Goal: Task Accomplishment & Management: Manage account settings

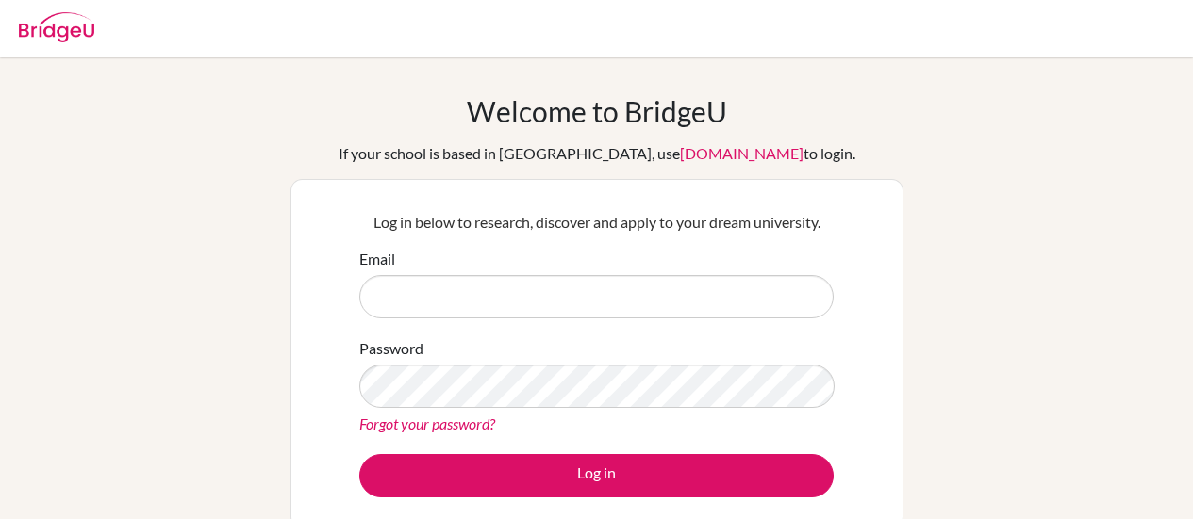
scroll to position [251, 0]
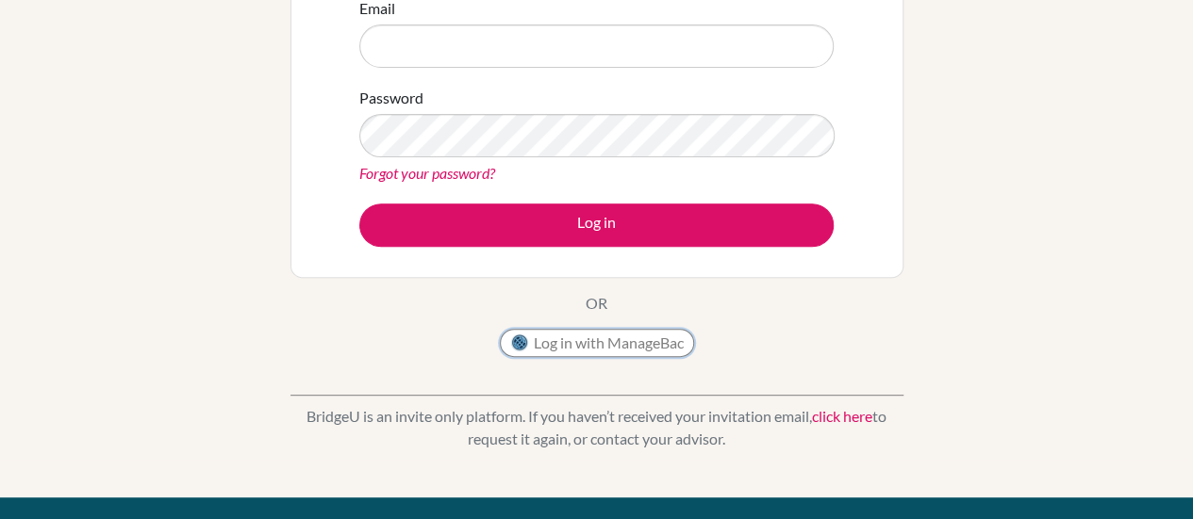
click at [568, 352] on button "Log in with ManageBac" at bounding box center [597, 343] width 194 height 28
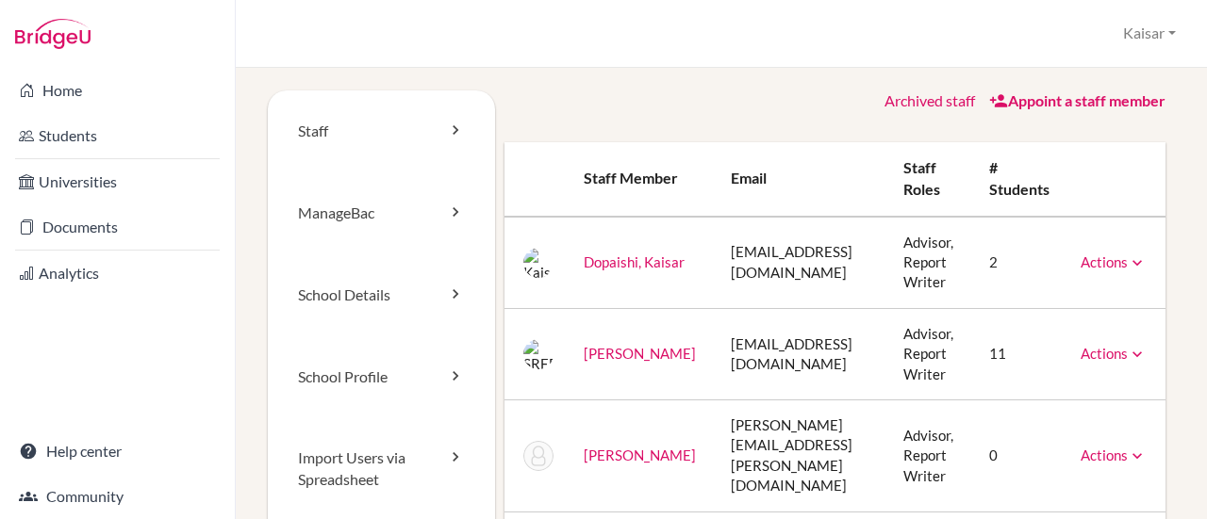
click at [619, 350] on link "[PERSON_NAME]" at bounding box center [640, 353] width 112 height 17
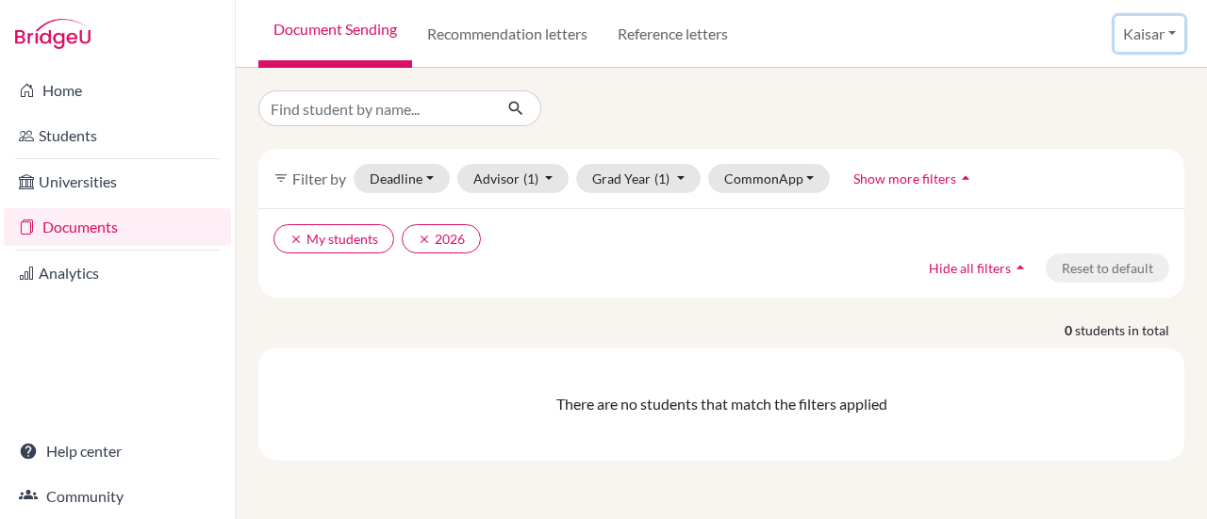
click at [1175, 27] on button "Kaisar" at bounding box center [1149, 34] width 70 height 36
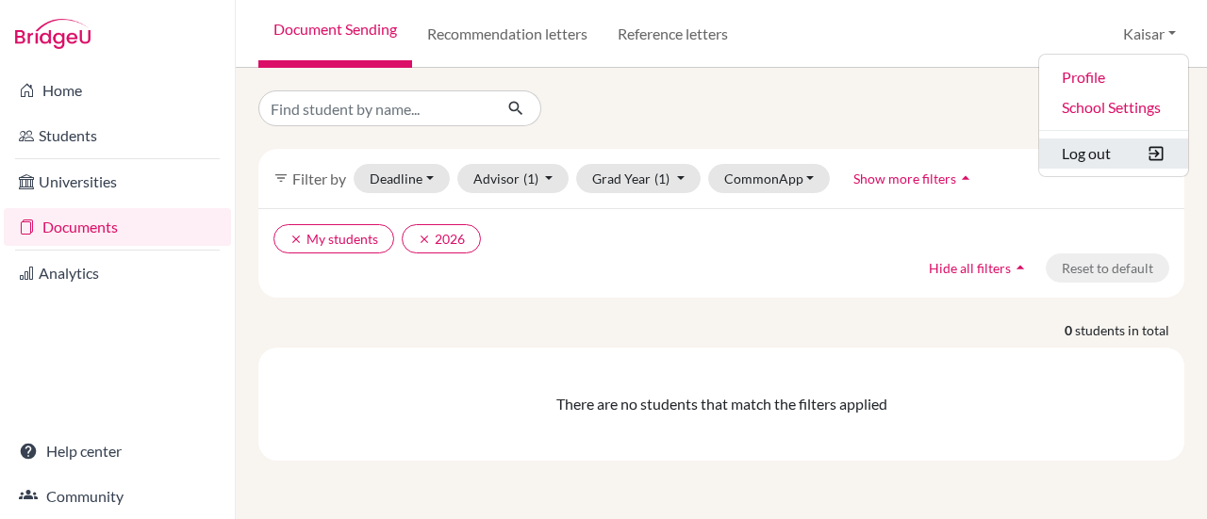
click at [1088, 150] on button "Log out" at bounding box center [1113, 154] width 149 height 30
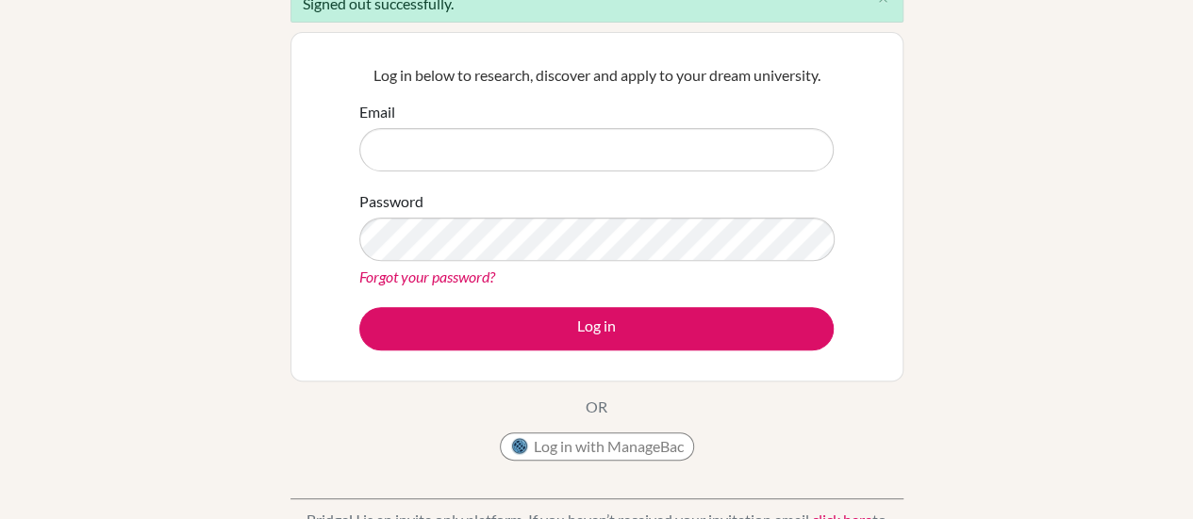
scroll to position [196, 0]
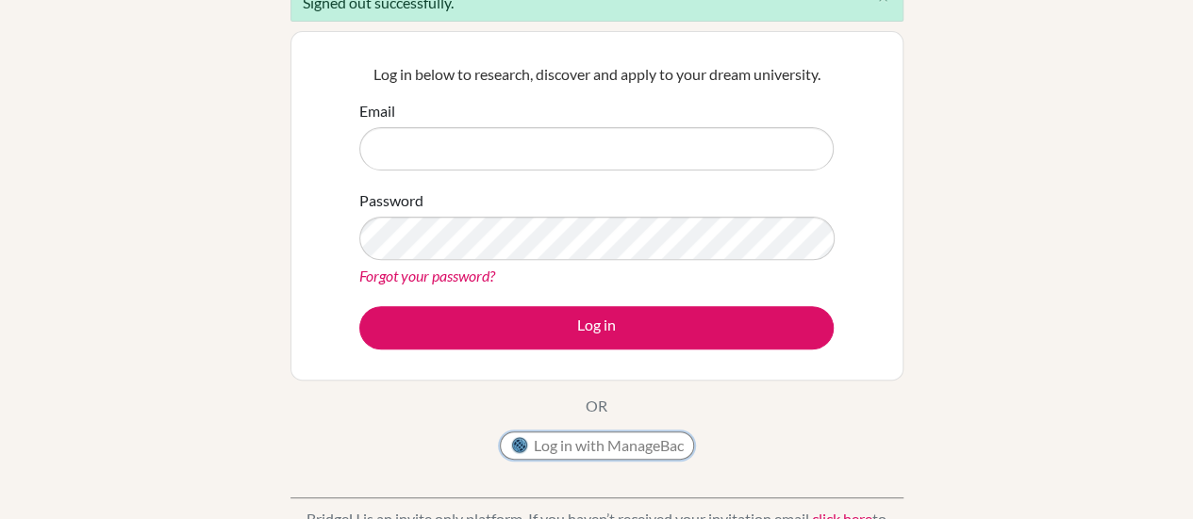
click at [554, 446] on button "Log in with ManageBac" at bounding box center [597, 446] width 194 height 28
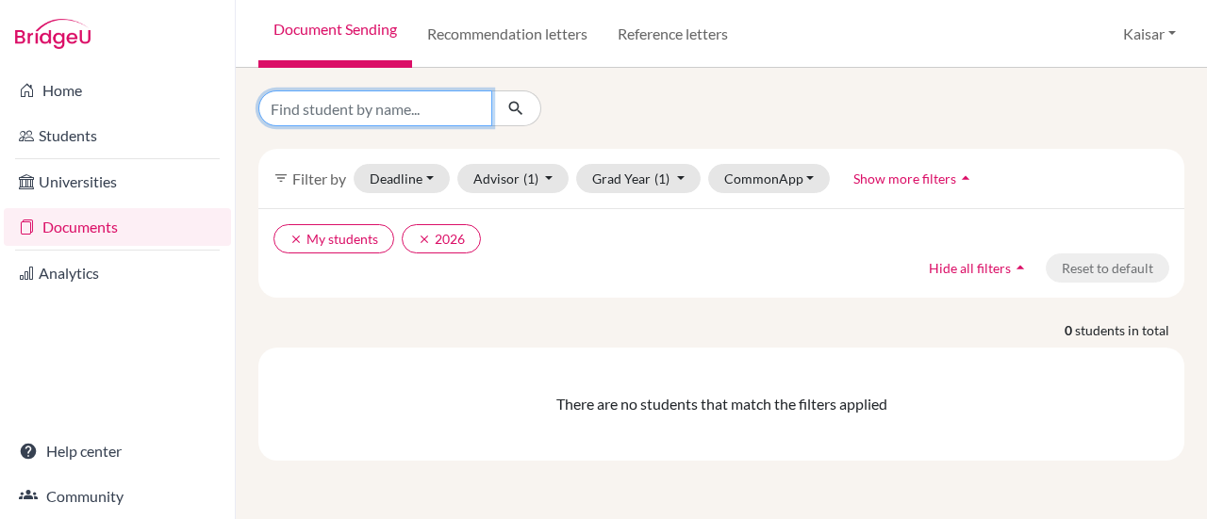
click at [364, 103] on input "Find student by name..." at bounding box center [375, 108] width 234 height 36
type input "s"
type input "saanvi"
click button "submit" at bounding box center [516, 108] width 50 height 36
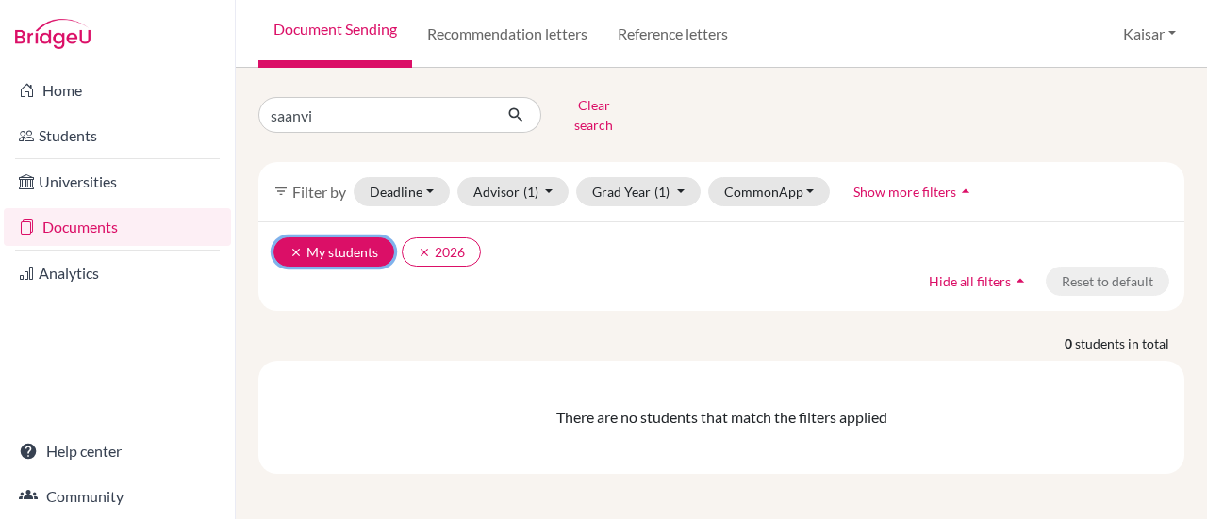
click at [377, 238] on button "clear My students" at bounding box center [333, 252] width 121 height 29
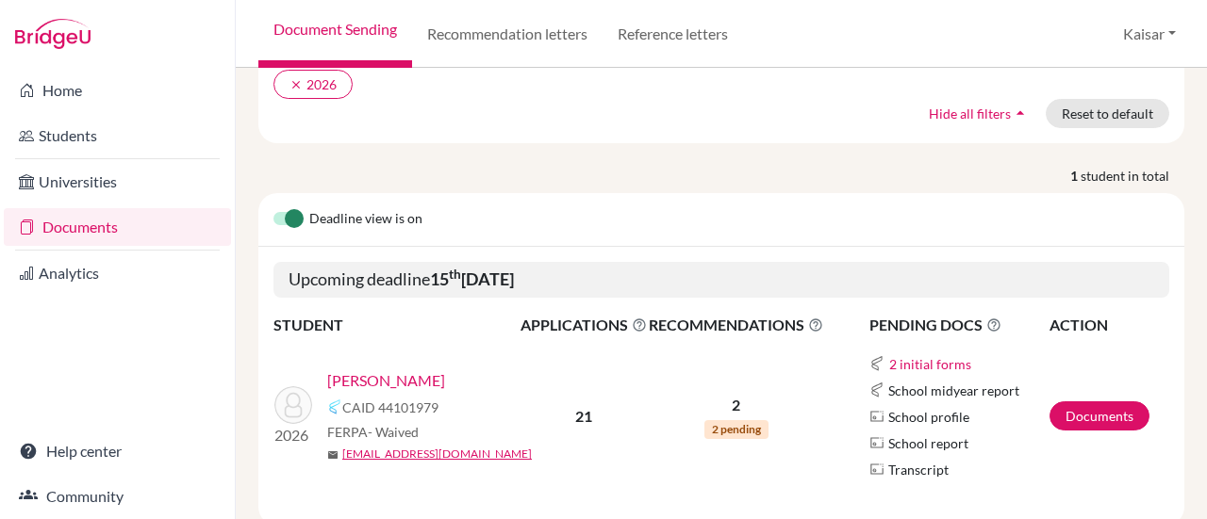
scroll to position [204, 0]
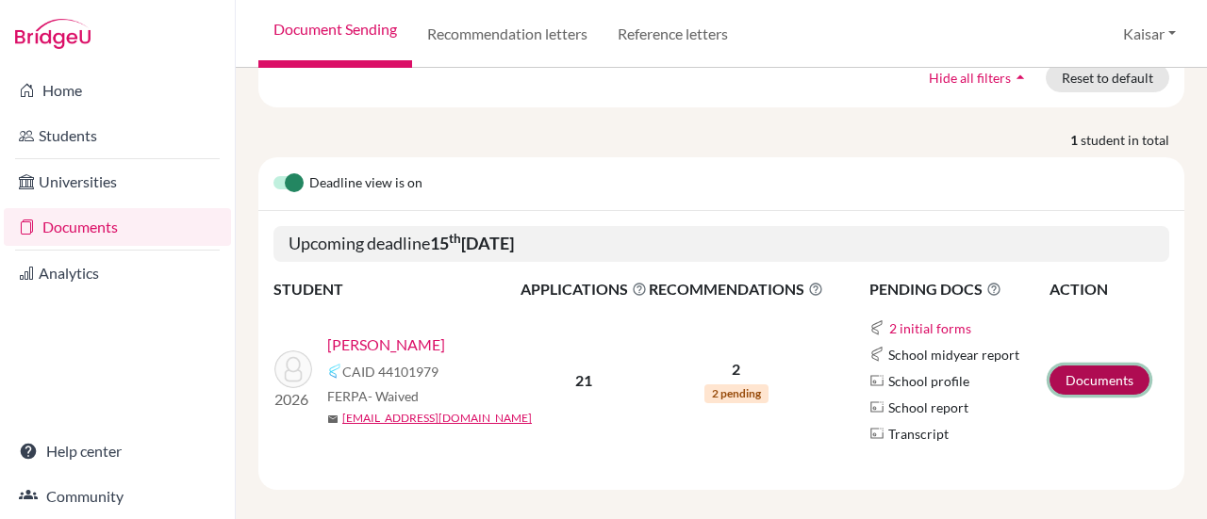
click at [1088, 366] on link "Documents" at bounding box center [1099, 380] width 100 height 29
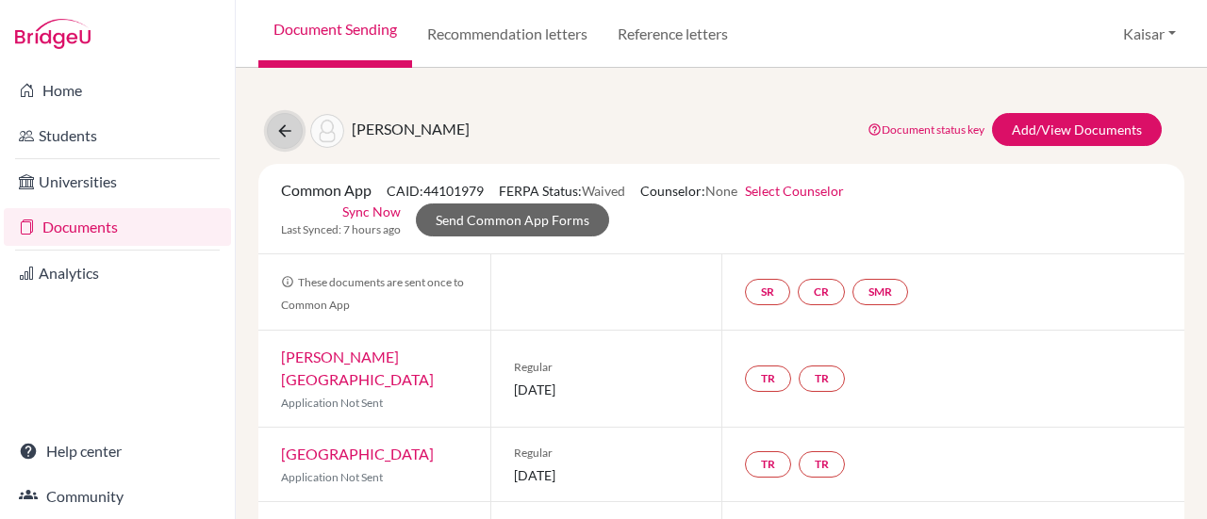
click at [287, 124] on icon at bounding box center [284, 131] width 19 height 19
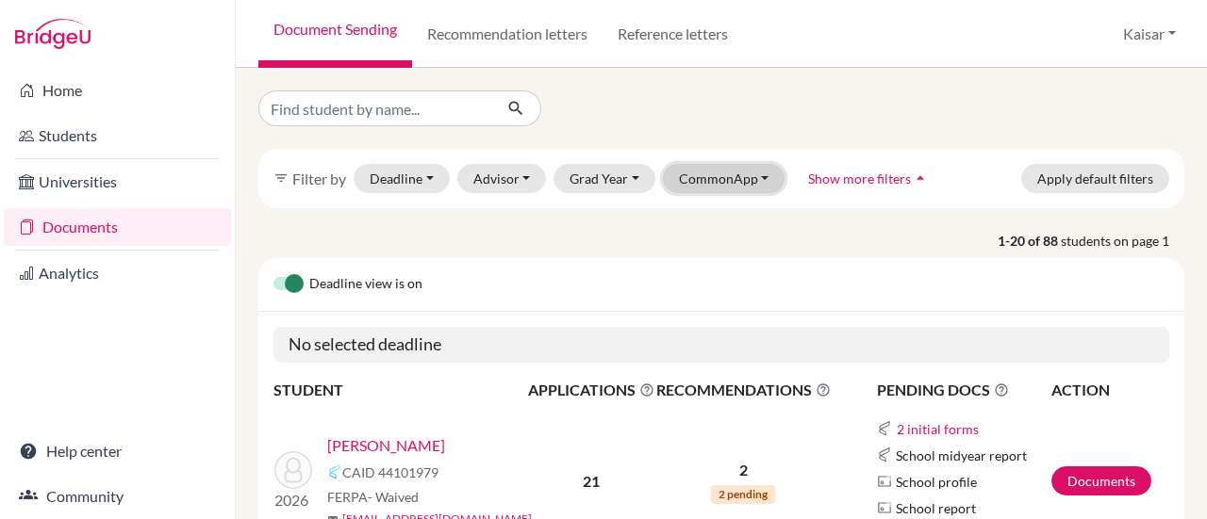
click at [751, 187] on button "CommonApp" at bounding box center [724, 178] width 123 height 29
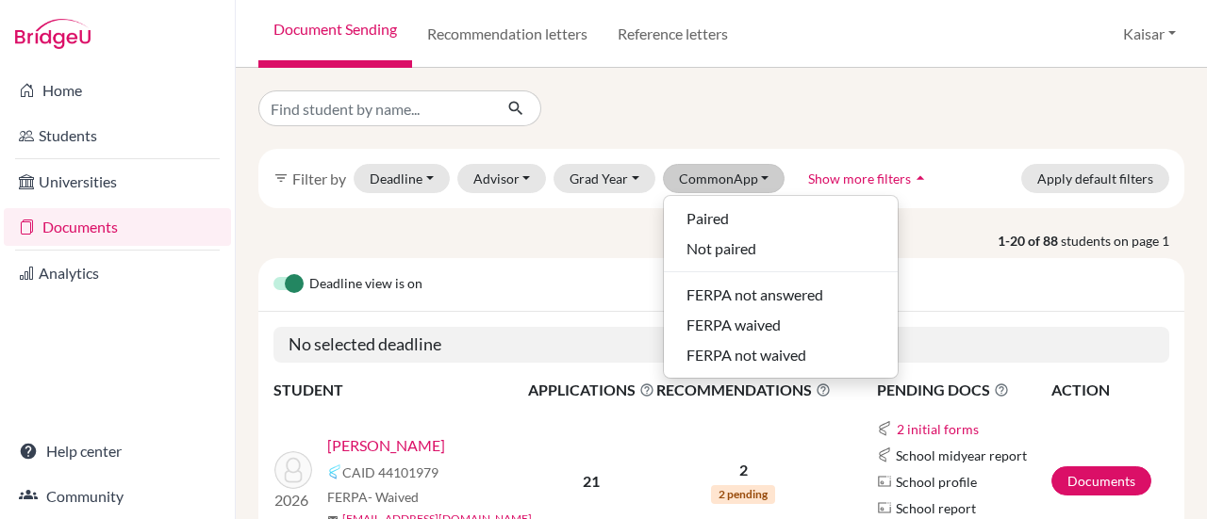
click at [539, 234] on p "1-20 of 88 students on page 1" at bounding box center [721, 241] width 954 height 20
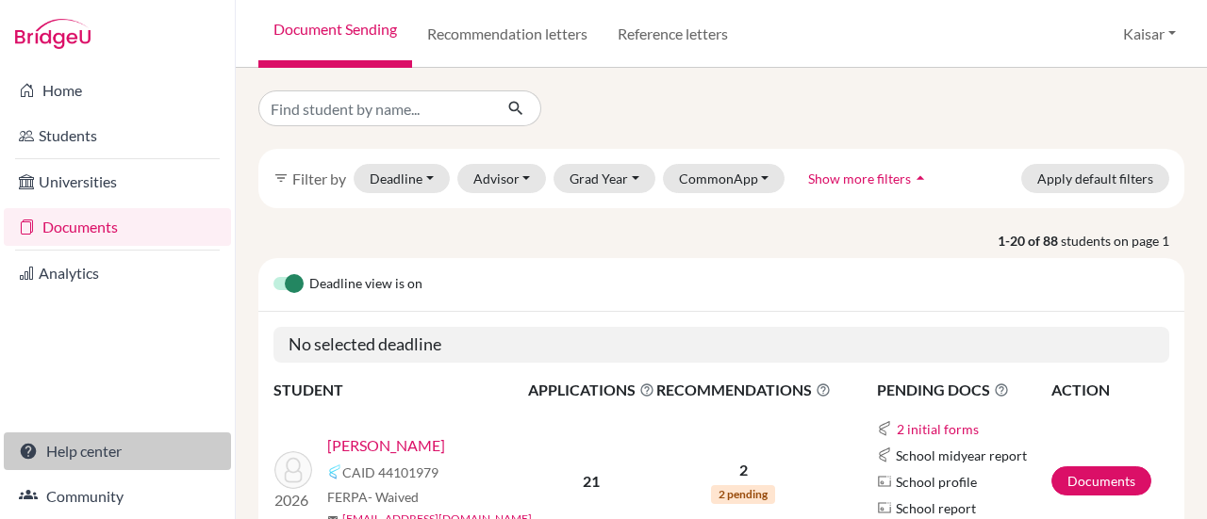
click at [75, 448] on link "Help center" at bounding box center [117, 452] width 227 height 38
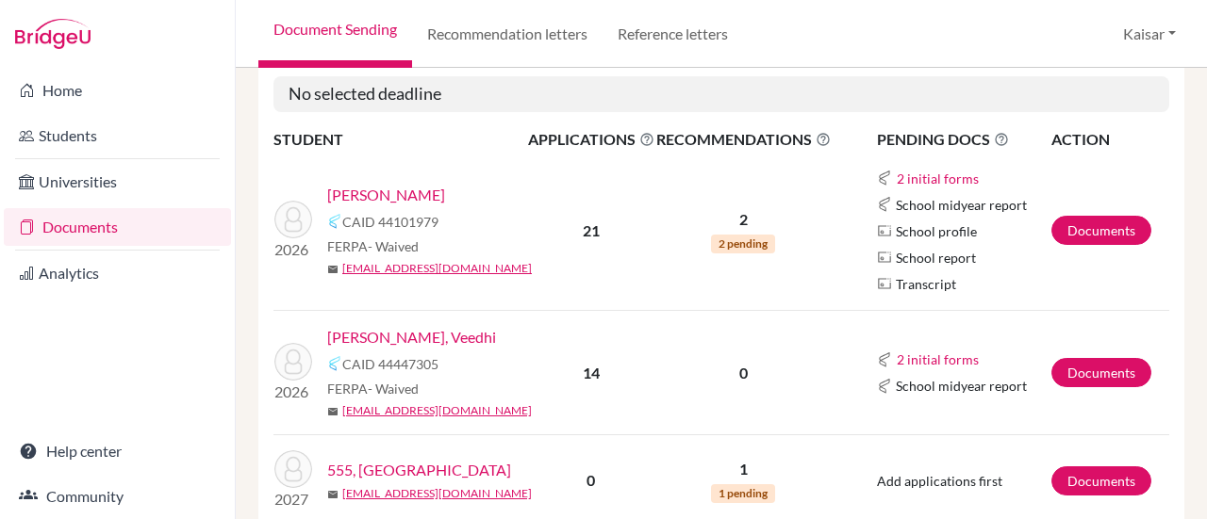
scroll to position [403, 0]
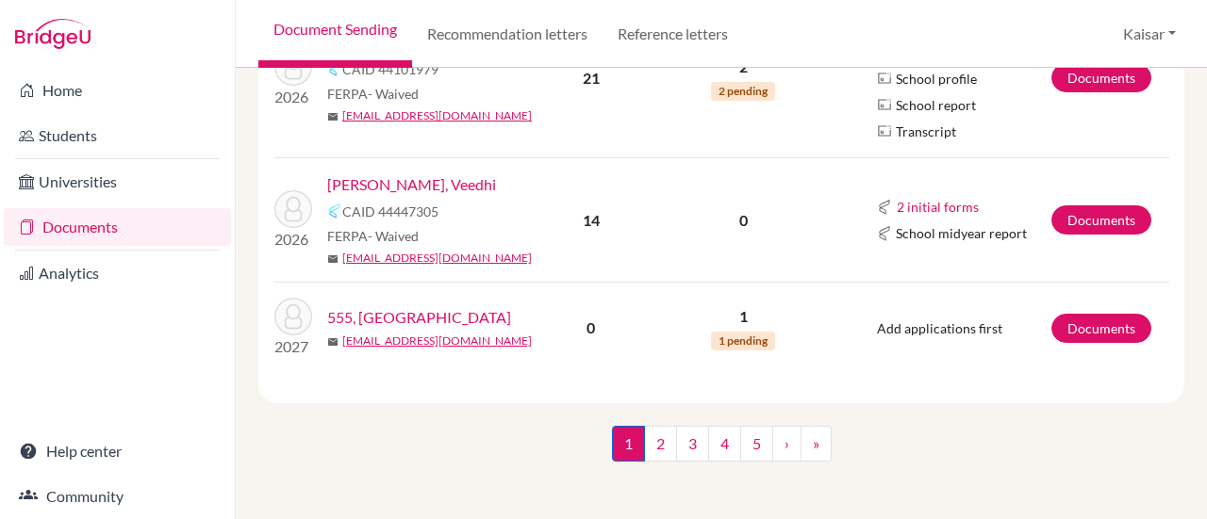
click at [376, 178] on link "Chorghe, Veedhi" at bounding box center [411, 184] width 169 height 23
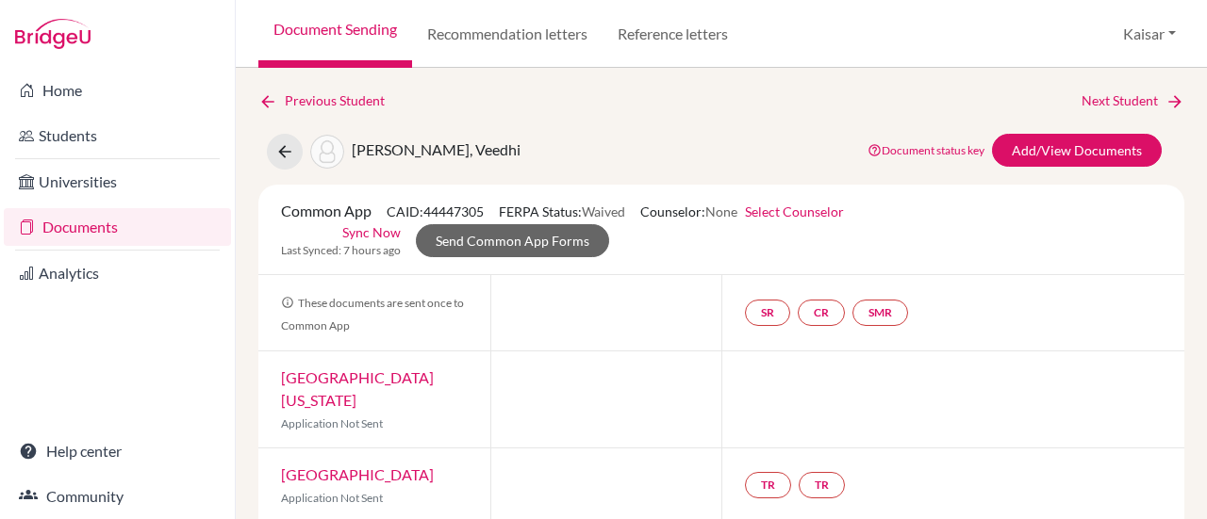
click at [366, 231] on link "Sync Now" at bounding box center [371, 232] width 58 height 20
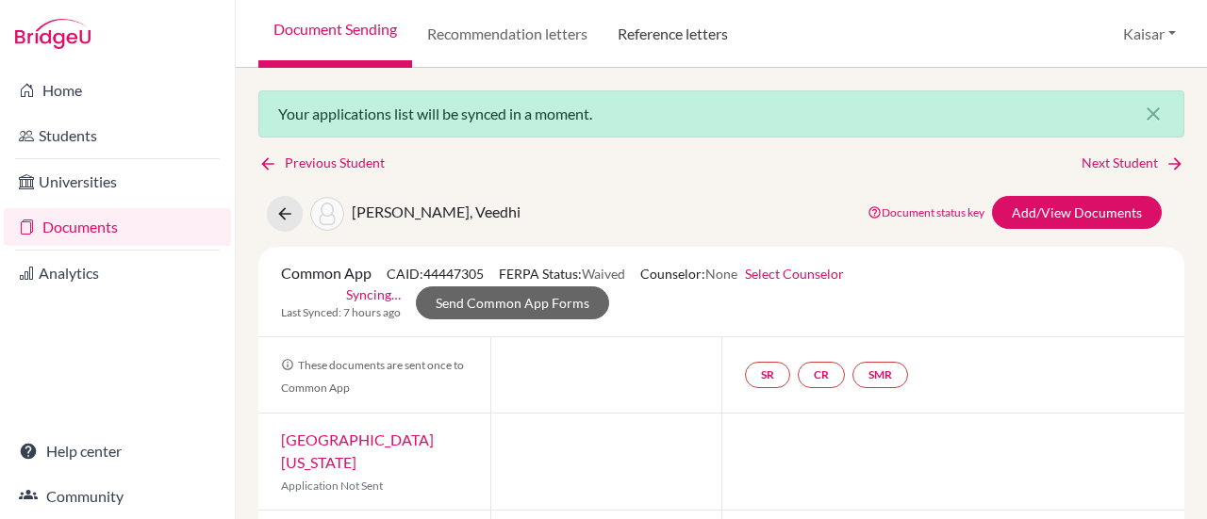
click at [674, 39] on link "Reference letters" at bounding box center [672, 34] width 140 height 68
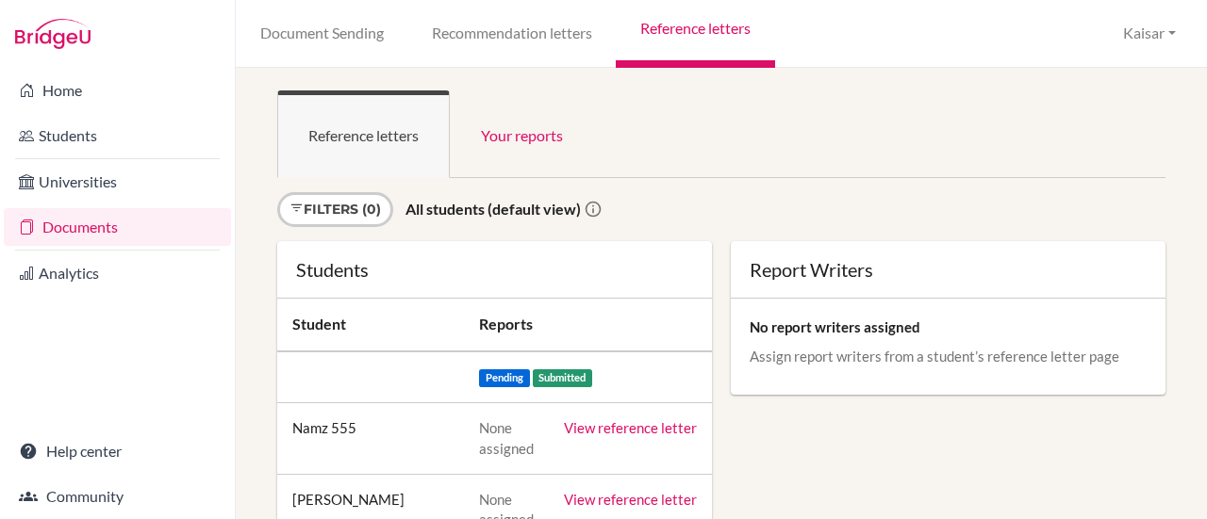
click at [854, 156] on ul "Reference letters Your reports" at bounding box center [721, 134] width 888 height 88
click at [1152, 39] on button "Kaisar" at bounding box center [1149, 33] width 70 height 35
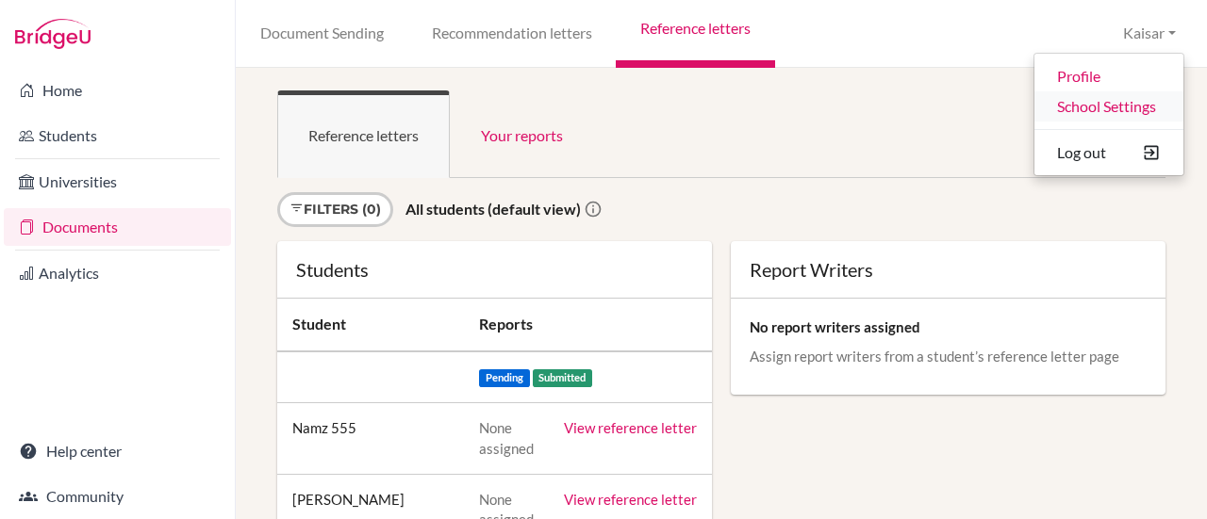
click at [1086, 99] on link "School Settings" at bounding box center [1108, 106] width 149 height 30
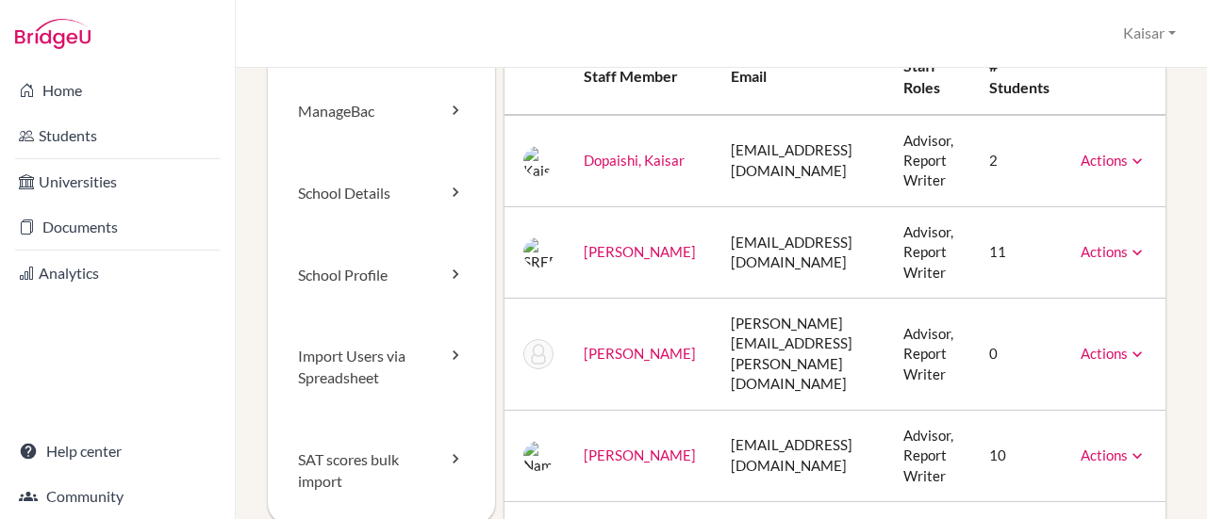
scroll to position [105, 0]
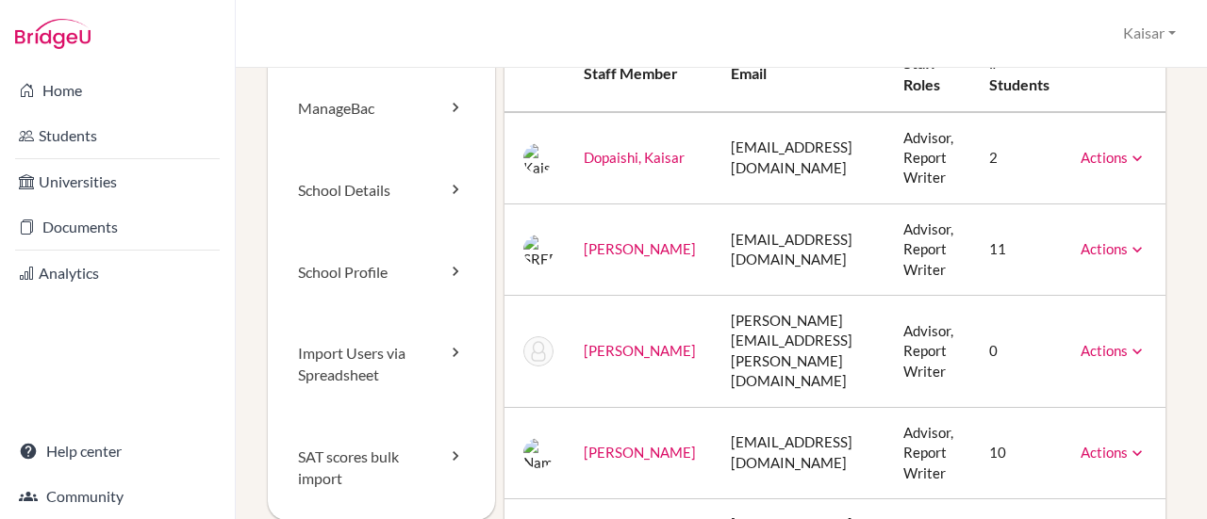
click at [1146, 254] on icon at bounding box center [1136, 249] width 19 height 19
click at [650, 230] on td "[PERSON_NAME]" at bounding box center [642, 249] width 148 height 91
click at [1146, 444] on icon at bounding box center [1136, 453] width 19 height 19
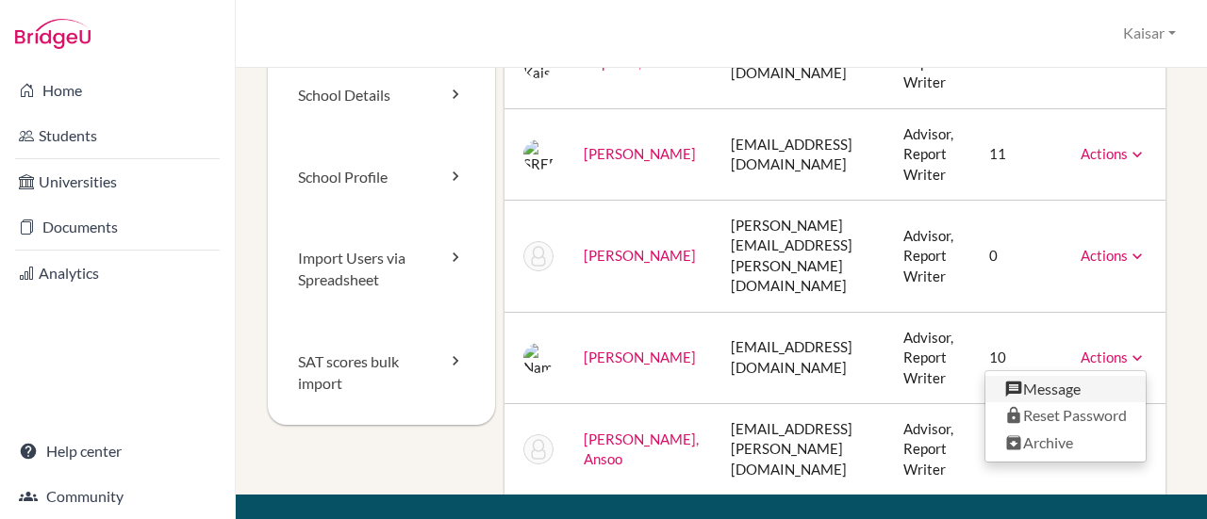
scroll to position [203, 0]
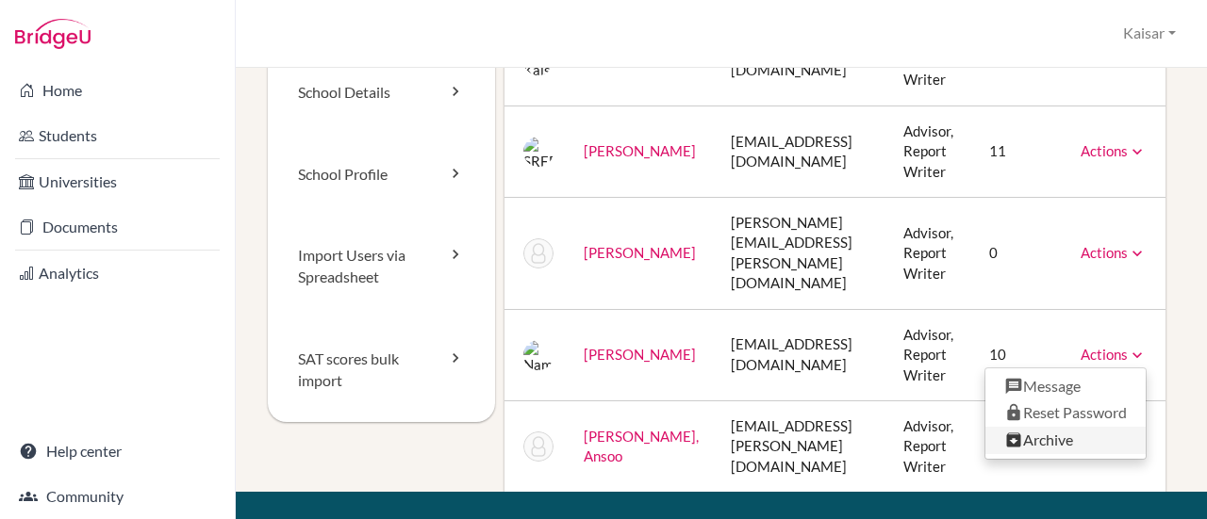
click at [1054, 427] on link "Archive" at bounding box center [1065, 440] width 160 height 27
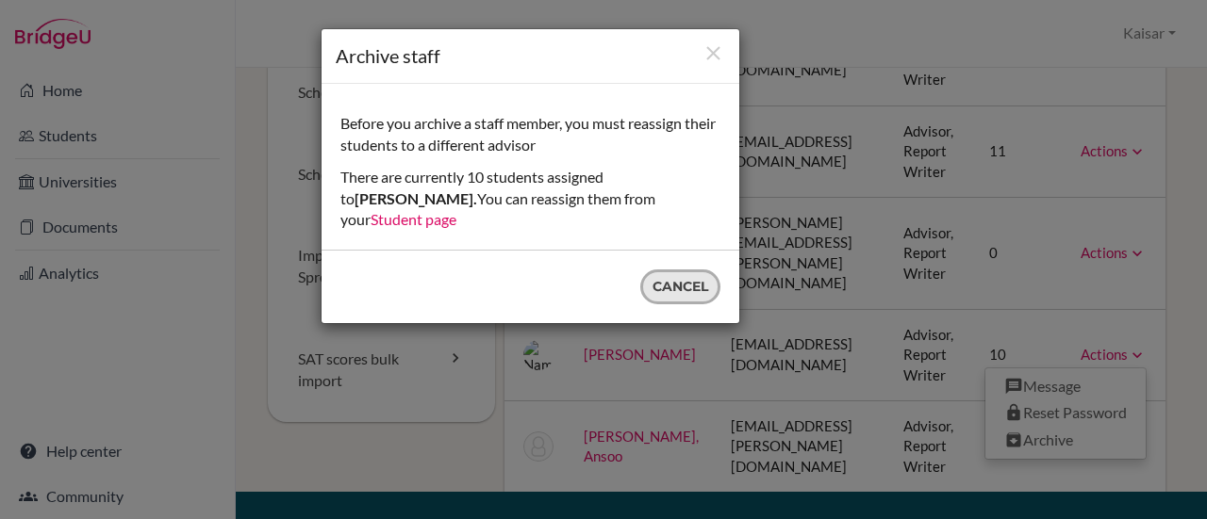
click at [663, 270] on button "Cancel" at bounding box center [680, 287] width 80 height 35
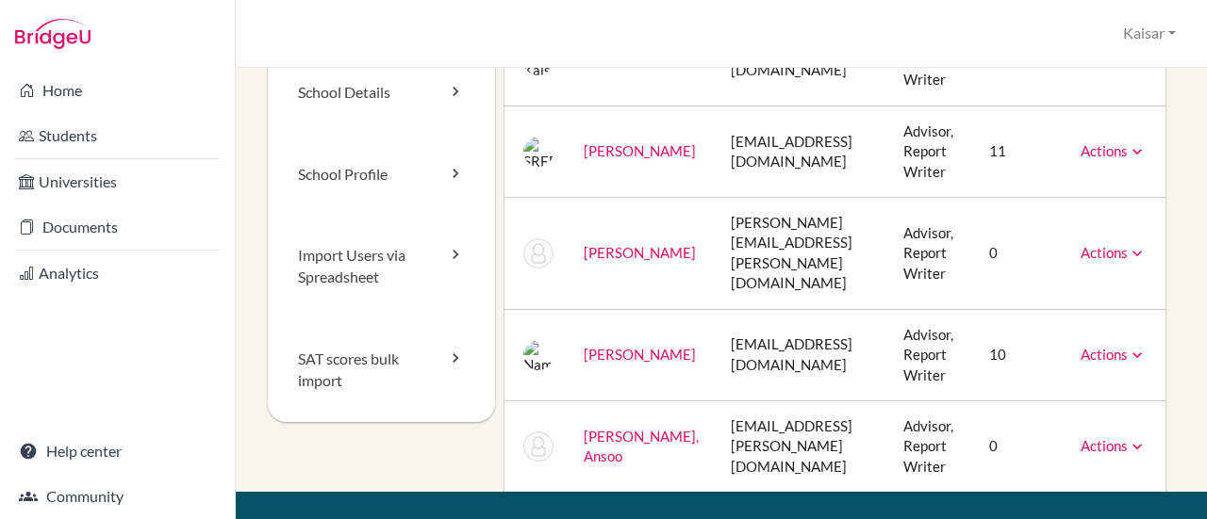
click at [584, 346] on link "[PERSON_NAME]" at bounding box center [640, 354] width 112 height 17
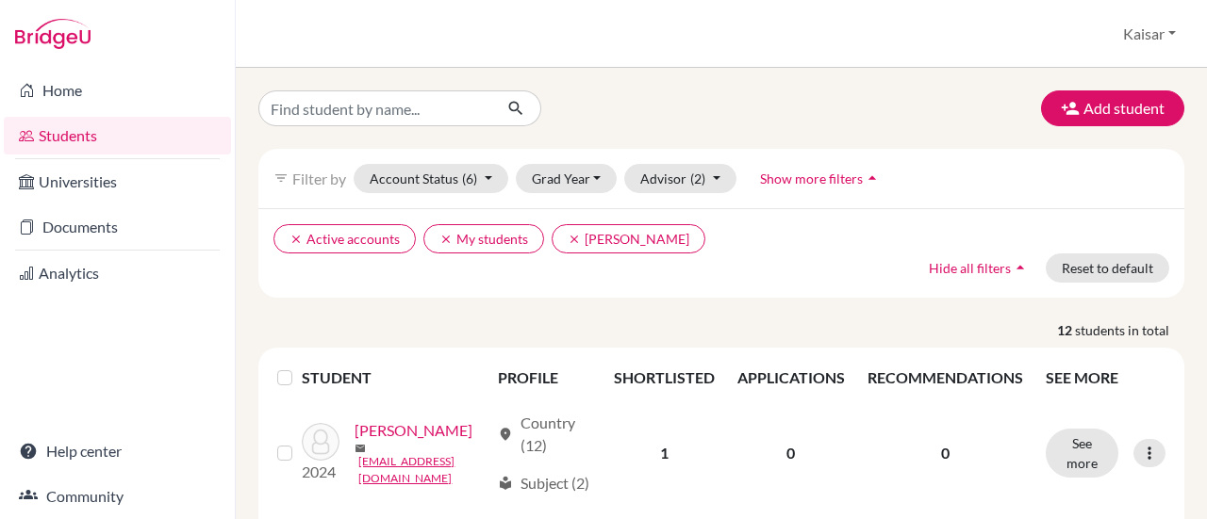
scroll to position [919, 0]
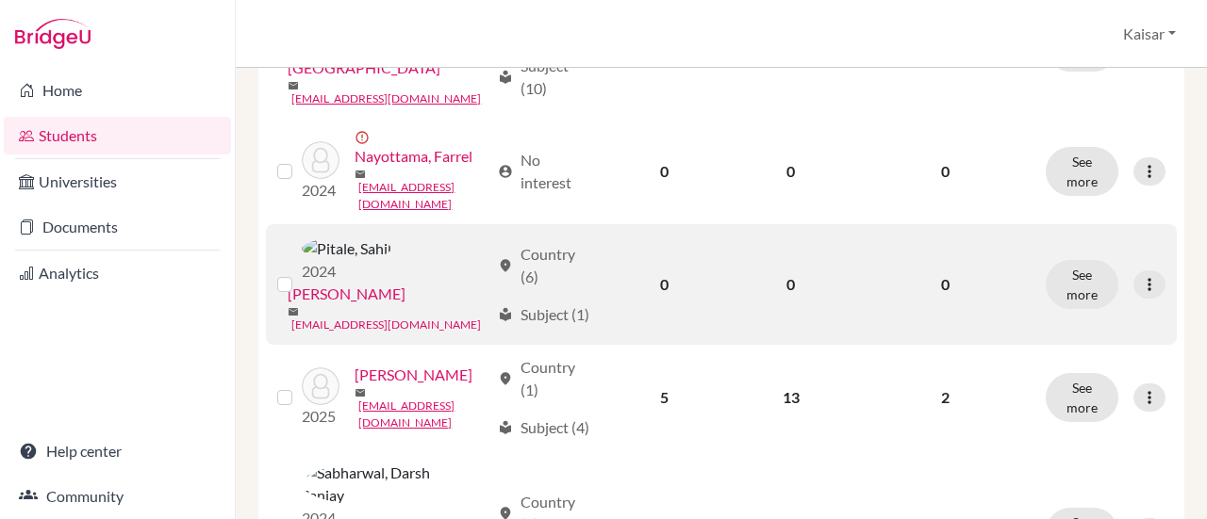
drag, startPoint x: 0, startPoint y: 0, endPoint x: 400, endPoint y: 316, distance: 509.4
click at [400, 317] on link "[EMAIL_ADDRESS][DOMAIN_NAME]" at bounding box center [385, 325] width 189 height 17
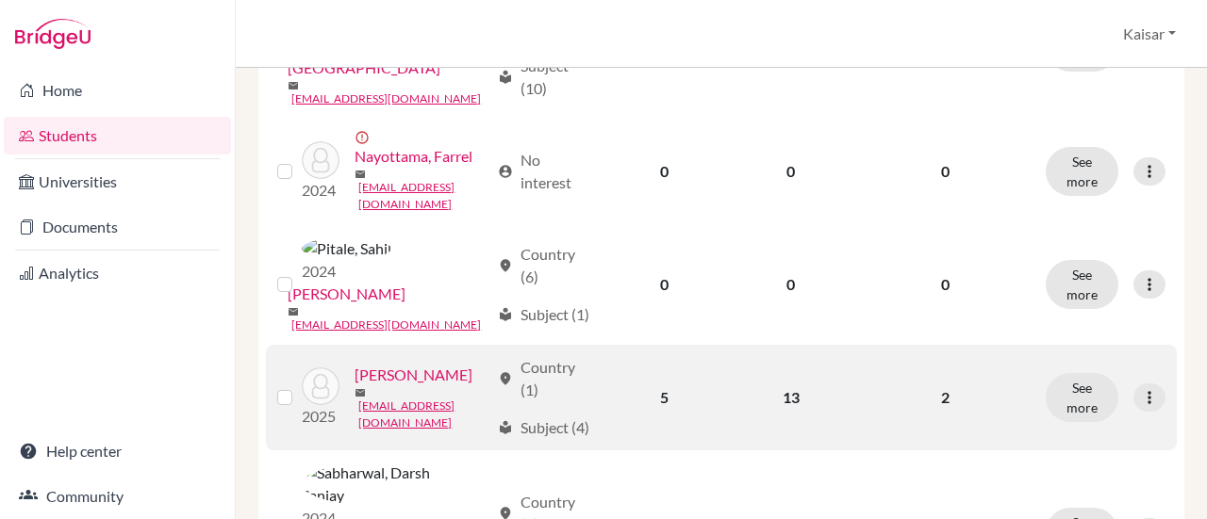
click at [354, 387] on link "[PERSON_NAME]" at bounding box center [413, 375] width 118 height 23
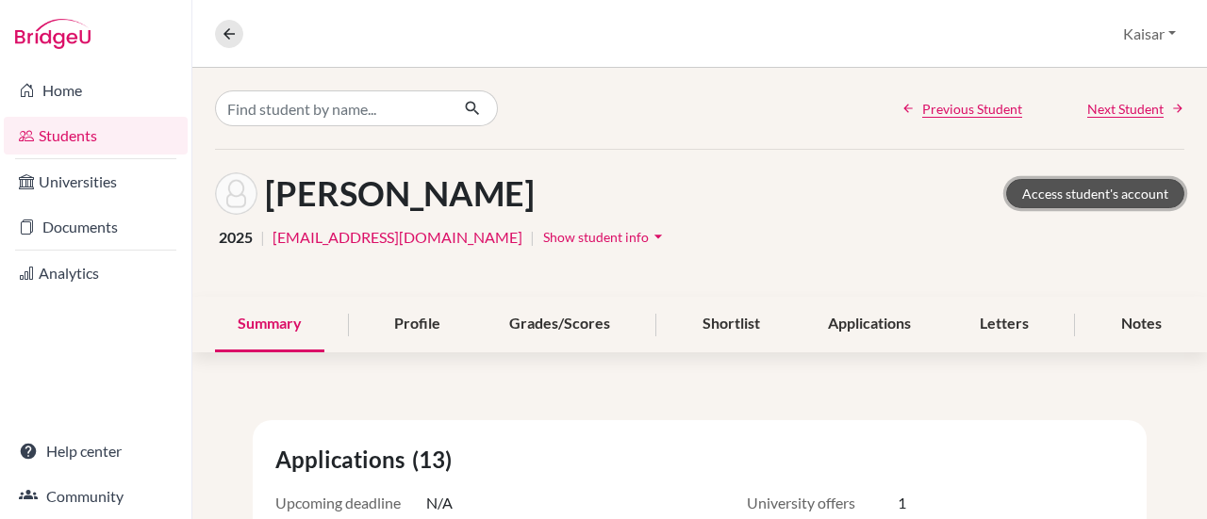
click at [1083, 189] on link "Access student's account" at bounding box center [1095, 193] width 178 height 29
